Goal: Find specific page/section: Find specific page/section

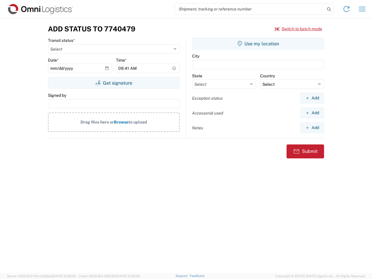
click at [250, 9] on input "search" at bounding box center [250, 8] width 151 height 11
click at [329, 9] on icon at bounding box center [329, 9] width 8 height 8
click at [347, 9] on icon at bounding box center [346, 8] width 9 height 9
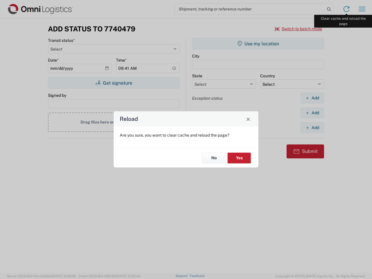
click at [363, 9] on div "Reload Are you sure, you want to clear cache and reload the page? No Yes" at bounding box center [186, 139] width 372 height 279
click at [299, 29] on div "Reload Are you sure, you want to clear cache and reload the page? No Yes" at bounding box center [186, 139] width 372 height 279
click at [114, 83] on div "Reload Are you sure, you want to clear cache and reload the page? No Yes" at bounding box center [186, 139] width 372 height 279
click at [258, 44] on div "Reload Are you sure, you want to clear cache and reload the page? No Yes" at bounding box center [186, 139] width 372 height 279
click at [313, 98] on div "Reload Are you sure, you want to clear cache and reload the page? No Yes" at bounding box center [186, 139] width 372 height 279
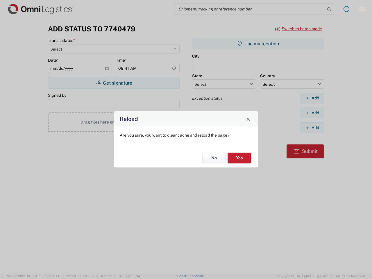
click at [313, 113] on div "Reload Are you sure, you want to clear cache and reload the page? No Yes" at bounding box center [186, 139] width 372 height 279
click at [313, 128] on div "Reload Are you sure, you want to clear cache and reload the page? No Yes" at bounding box center [186, 139] width 372 height 279
